Goal: Task Accomplishment & Management: Manage account settings

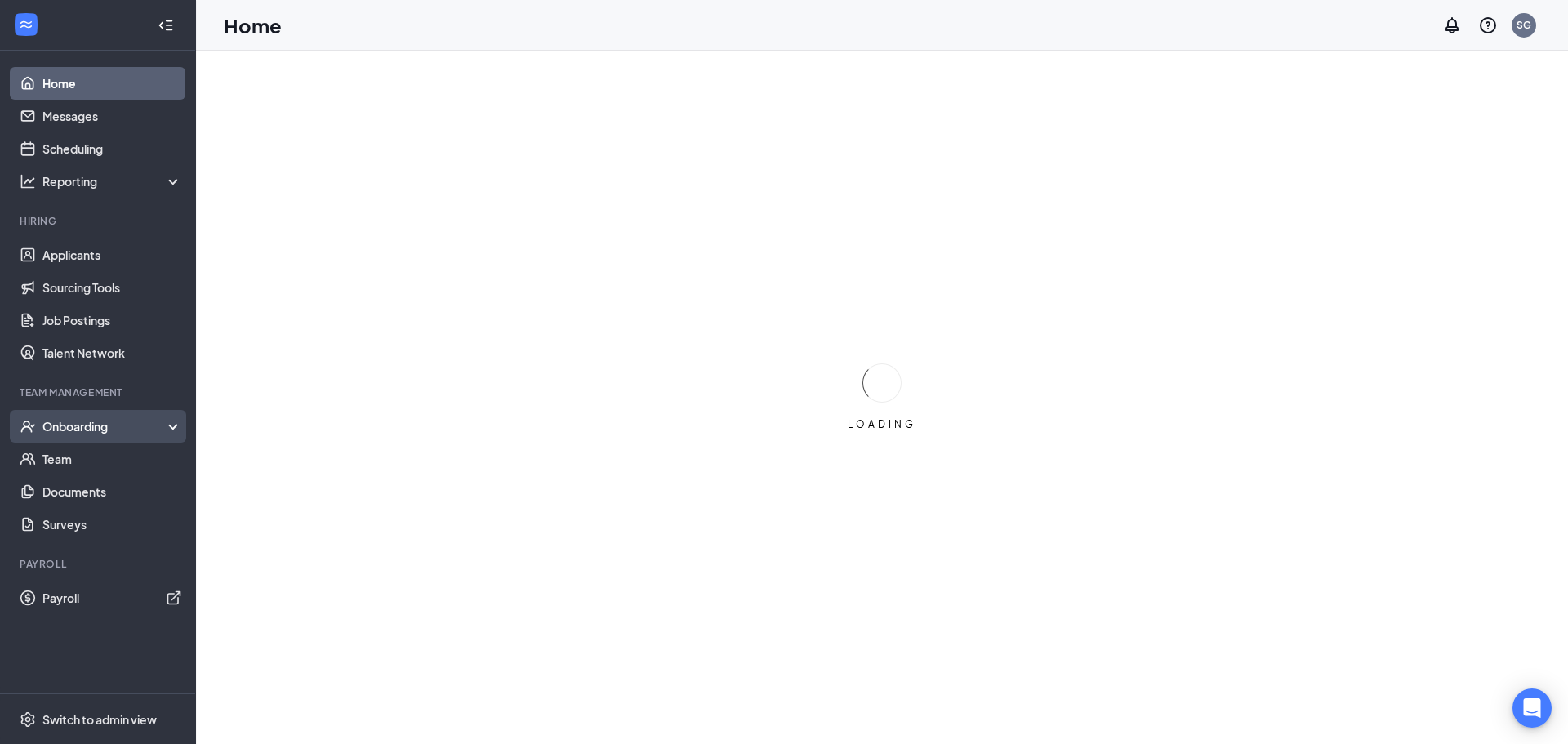
click at [94, 424] on div "Onboarding" at bounding box center [104, 426] width 125 height 17
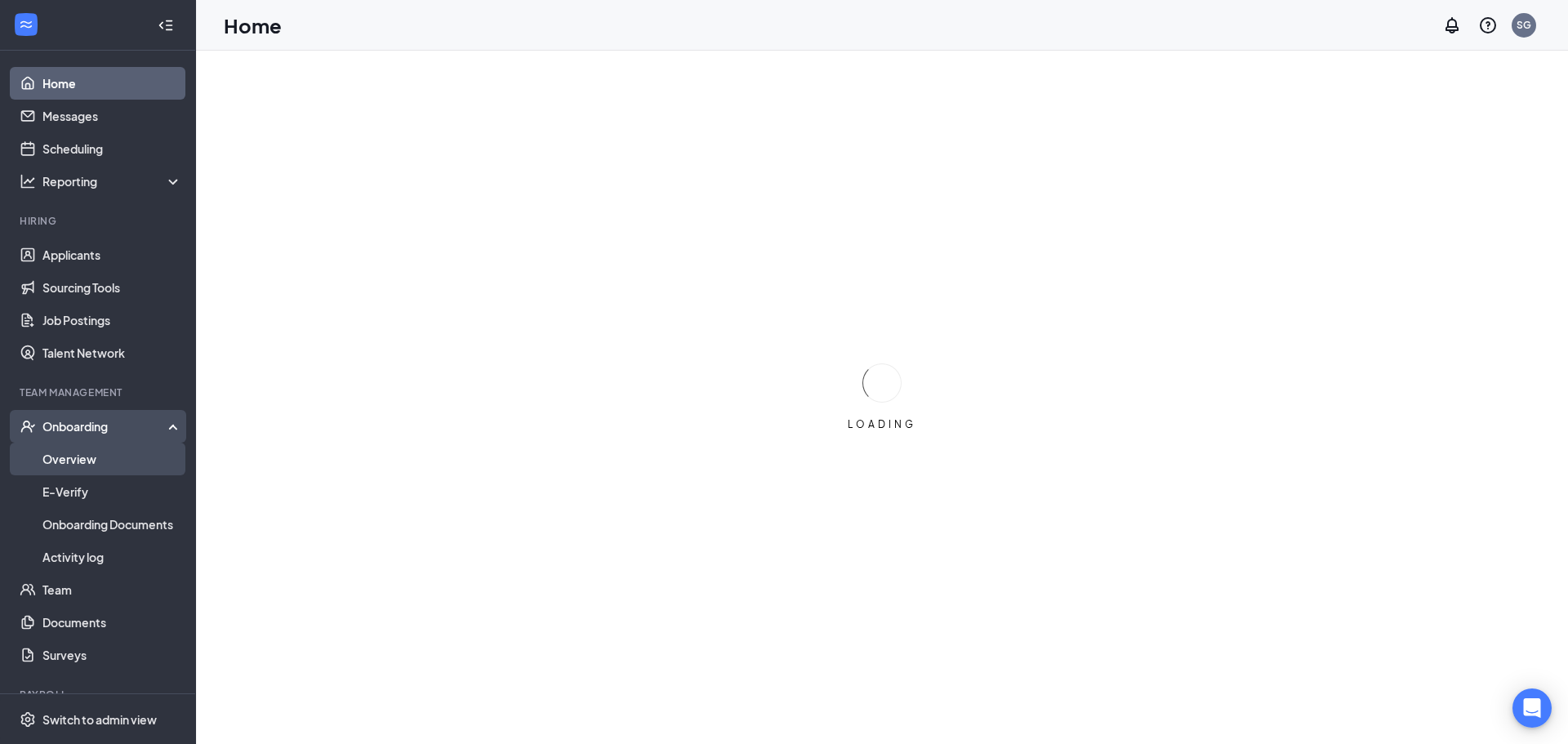
click at [90, 464] on link "Overview" at bounding box center [111, 458] width 140 height 32
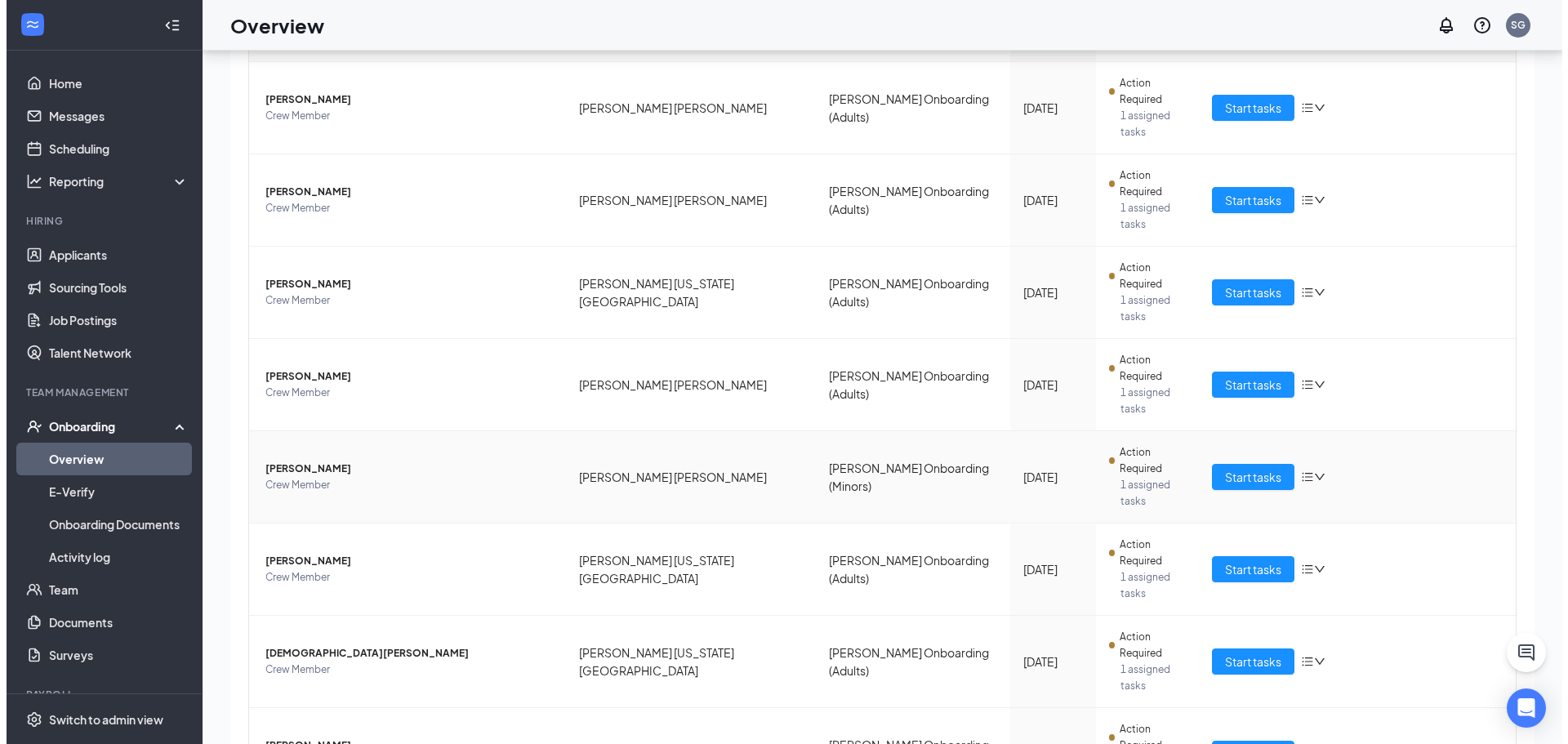
scroll to position [74, 0]
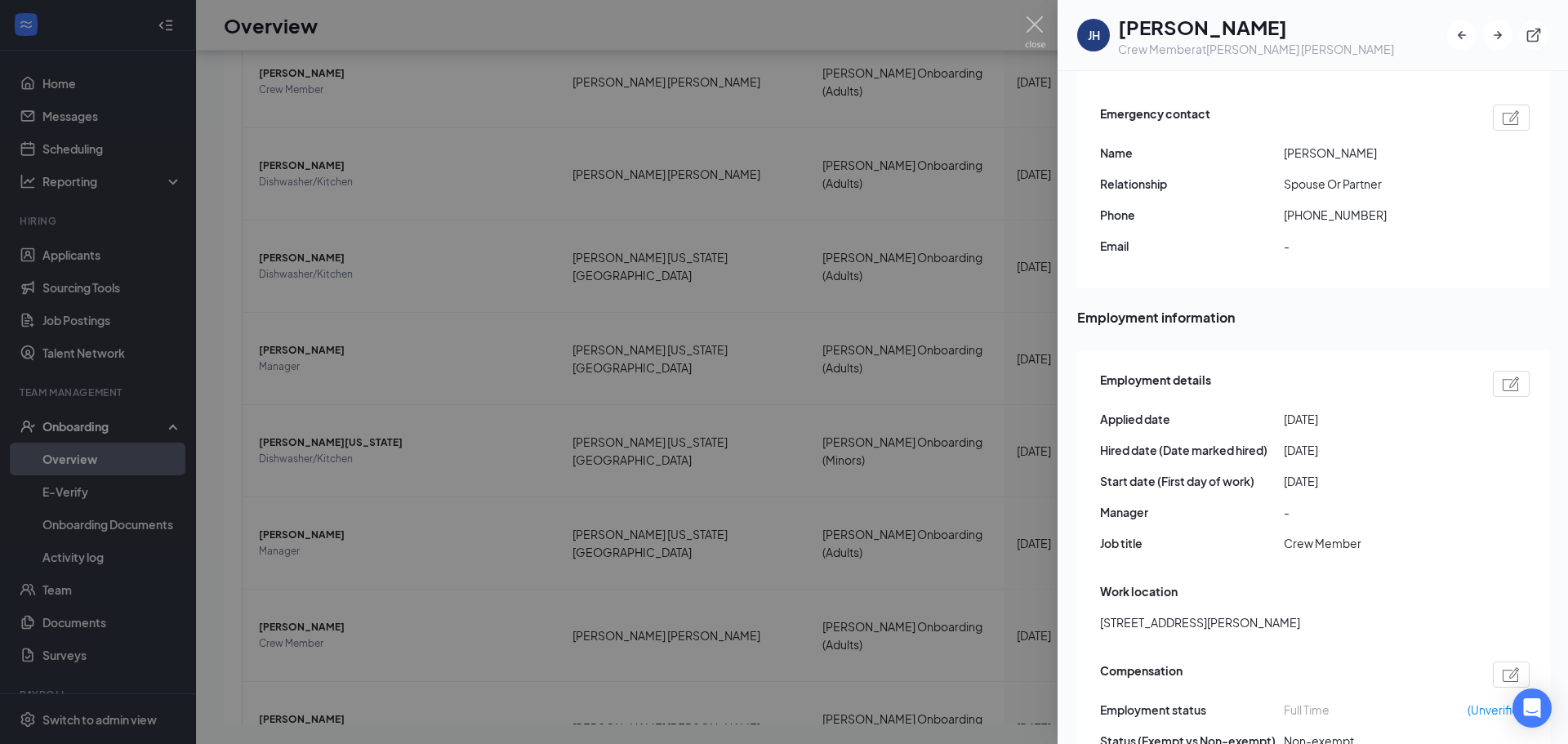
scroll to position [734, 0]
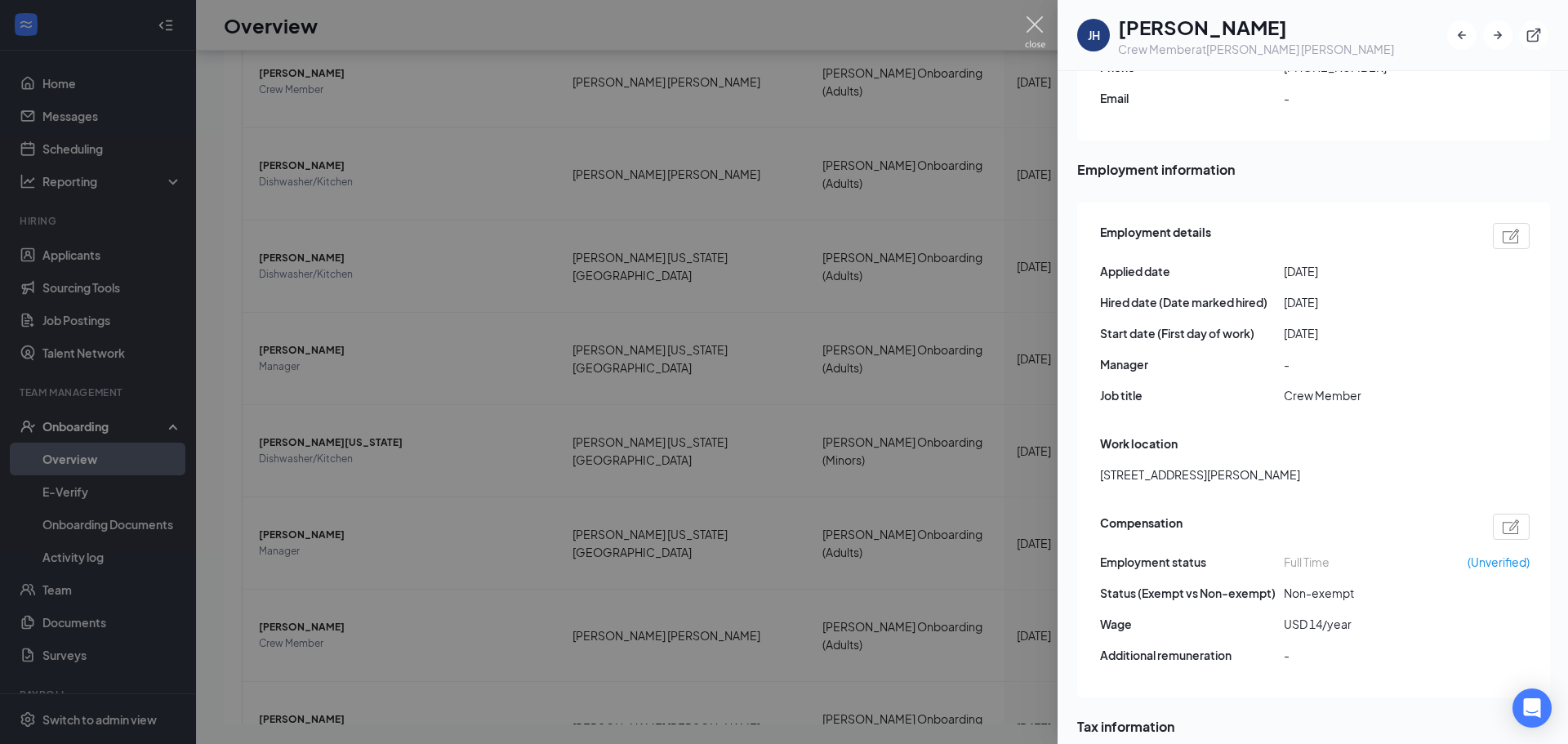
click at [1030, 29] on img at bounding box center [1035, 32] width 20 height 32
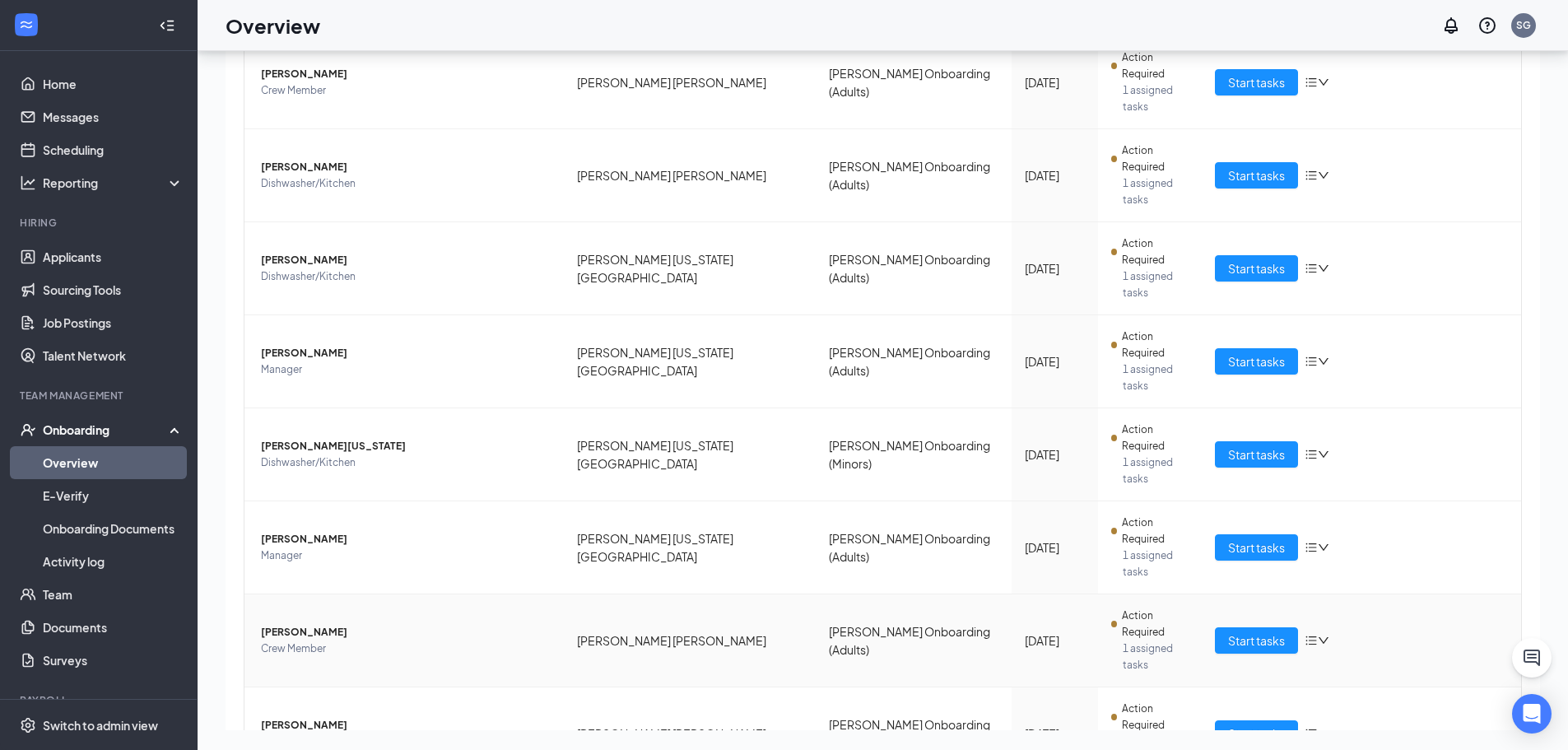
click at [323, 624] on span "[PERSON_NAME]" at bounding box center [406, 631] width 290 height 17
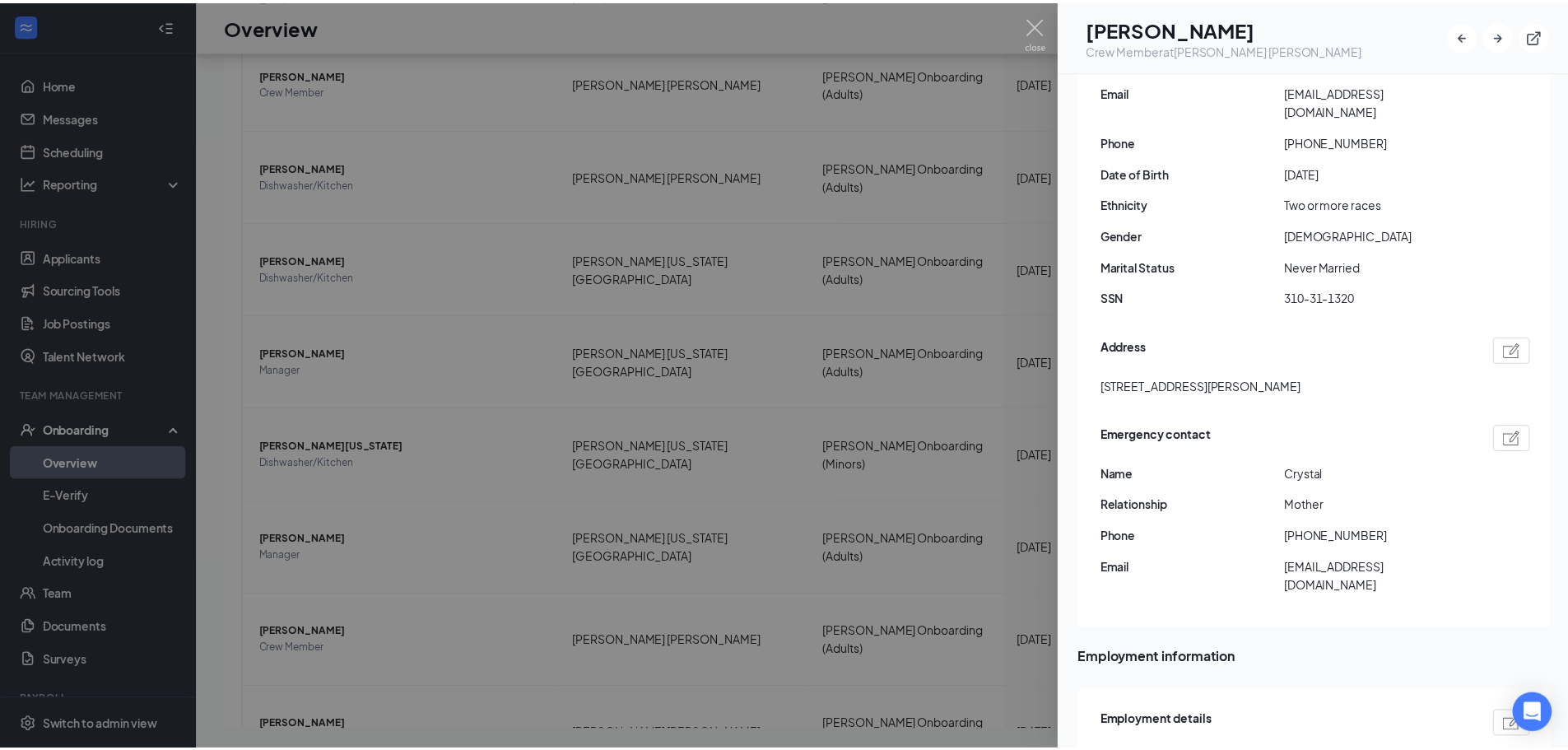
scroll to position [247, 0]
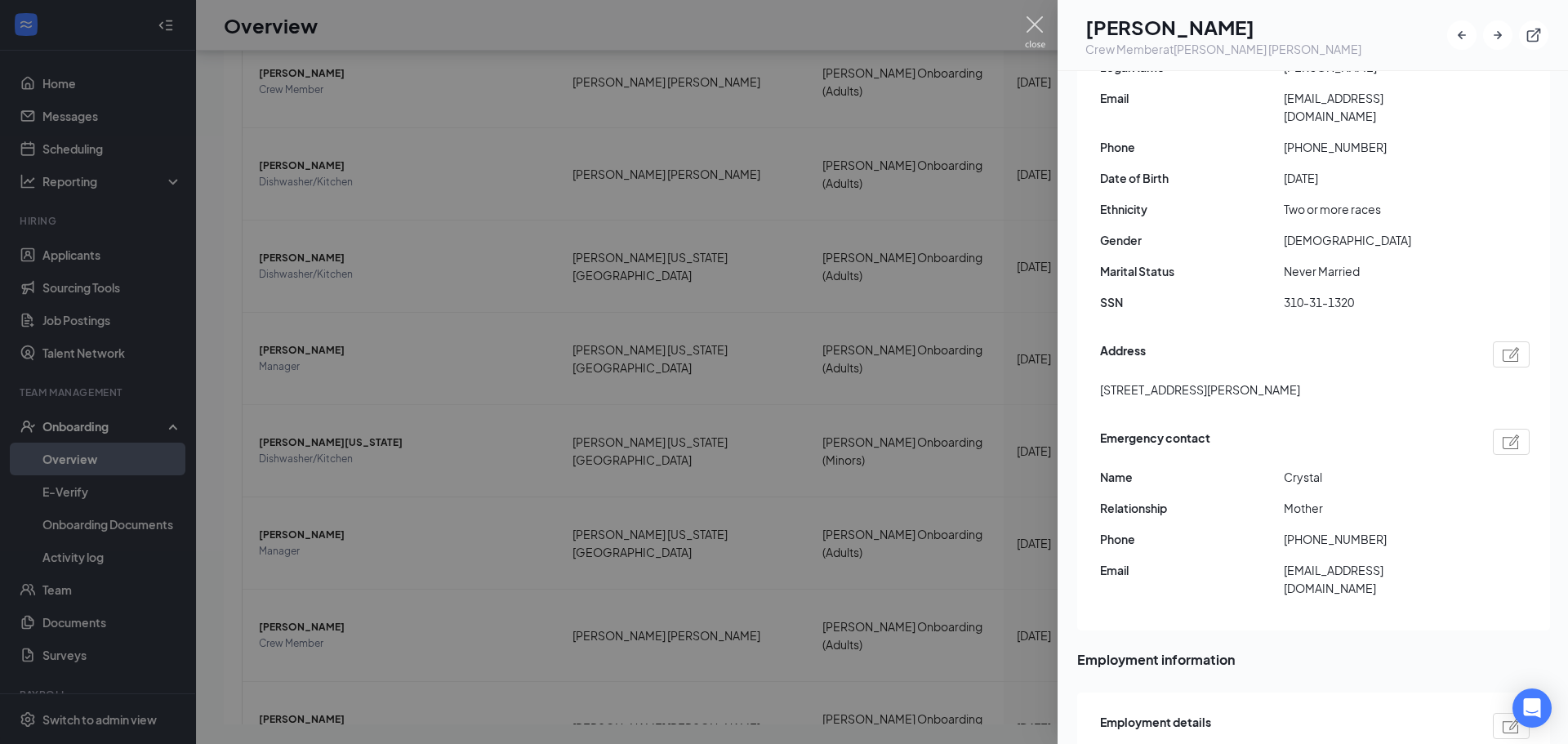
click at [1031, 29] on img at bounding box center [1035, 32] width 20 height 32
